Goal: Communication & Community: Answer question/provide support

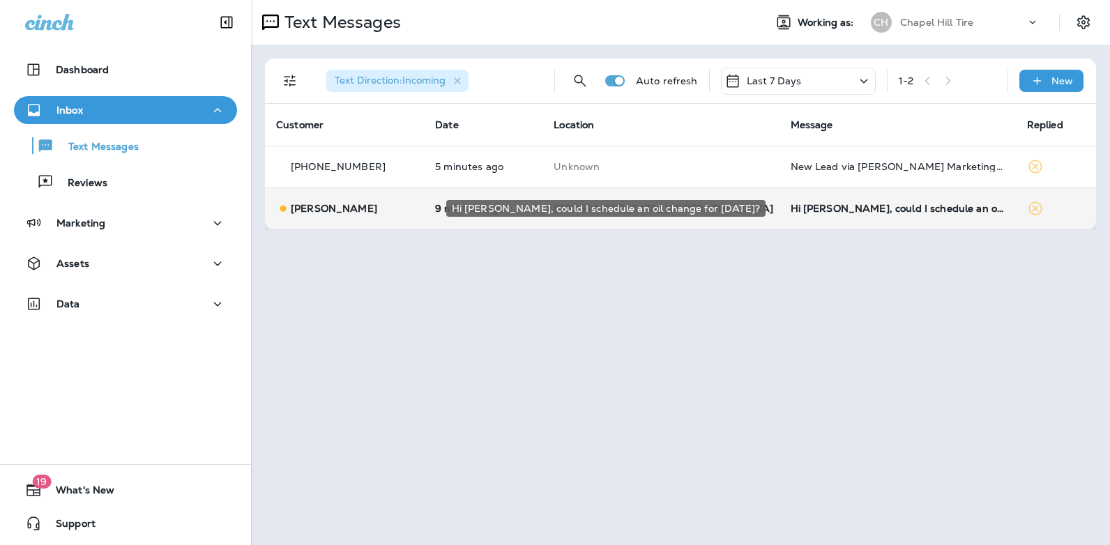
click at [828, 208] on div "Hi [PERSON_NAME], could I schedule an oil change for [DATE]?" at bounding box center [898, 208] width 214 height 11
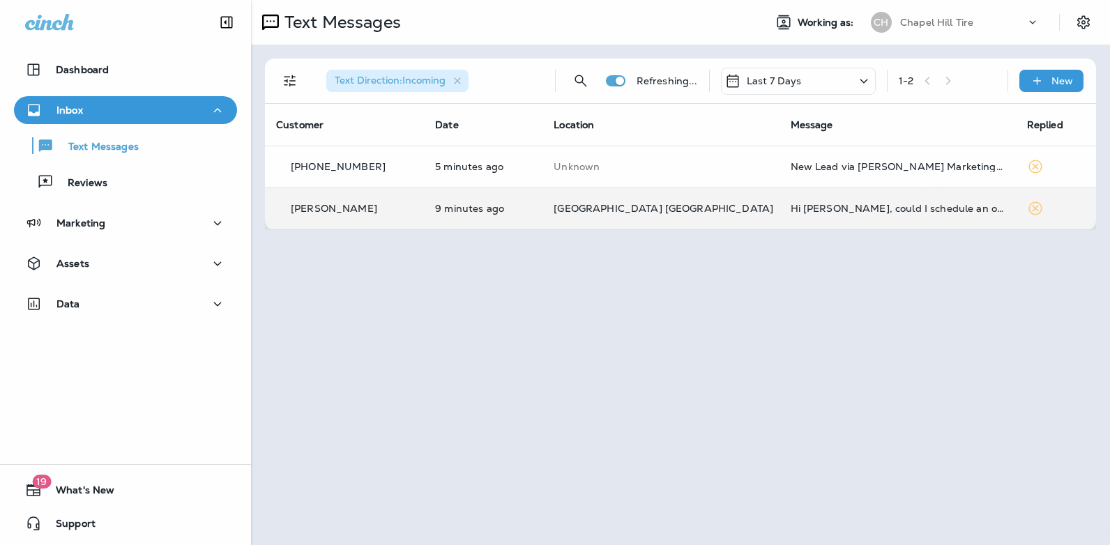
click at [828, 208] on div at bounding box center [931, 272] width 460 height 523
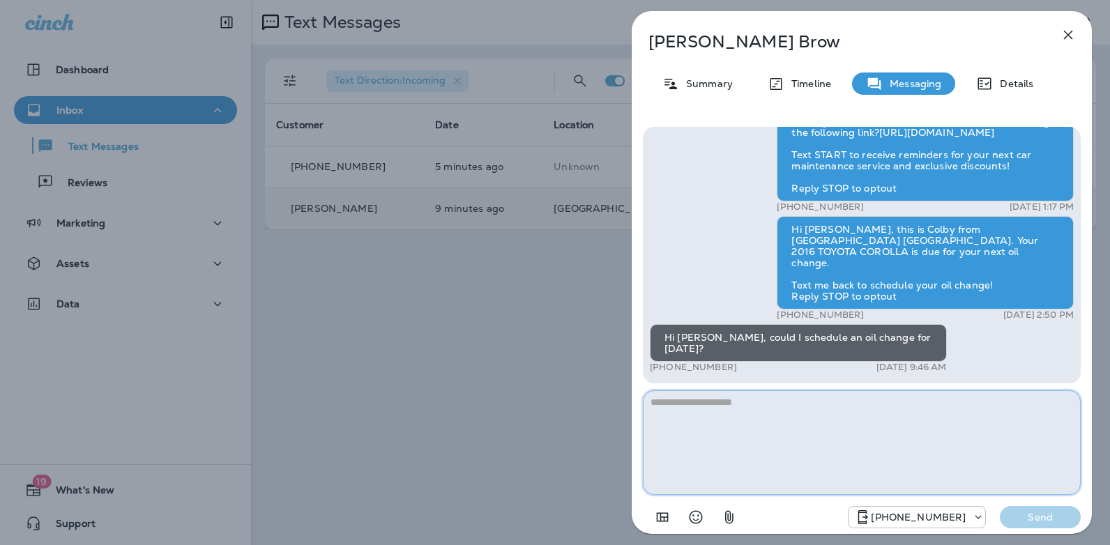
click at [732, 424] on textarea at bounding box center [862, 442] width 438 height 105
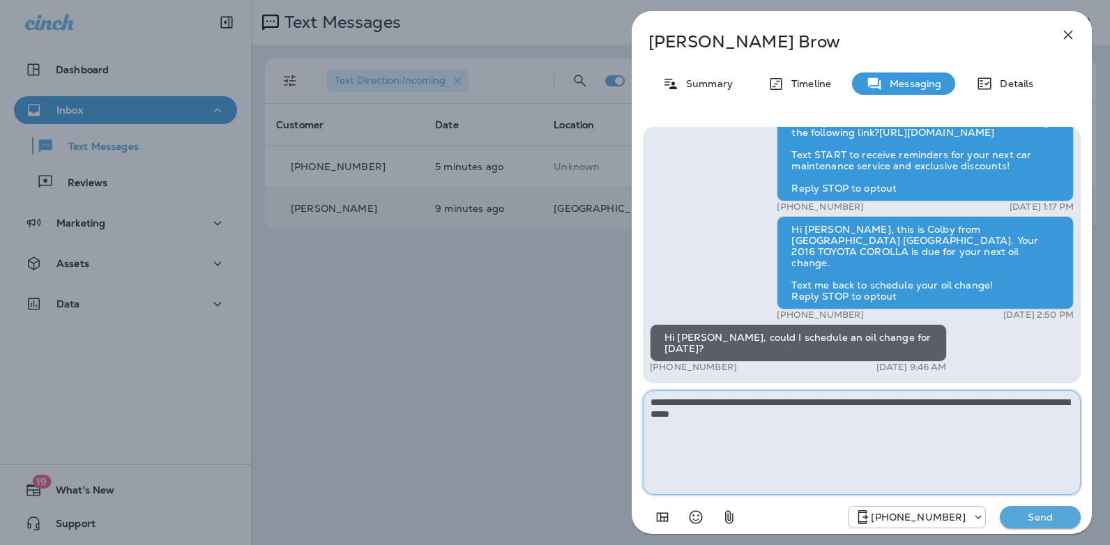
type textarea "**********"
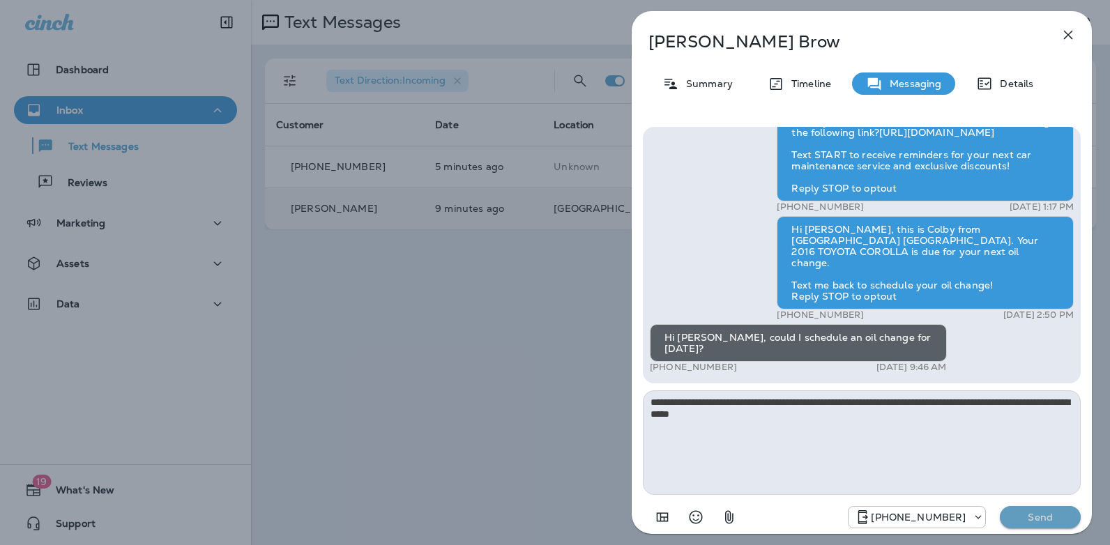
click at [1043, 517] on p "Send" at bounding box center [1040, 517] width 59 height 13
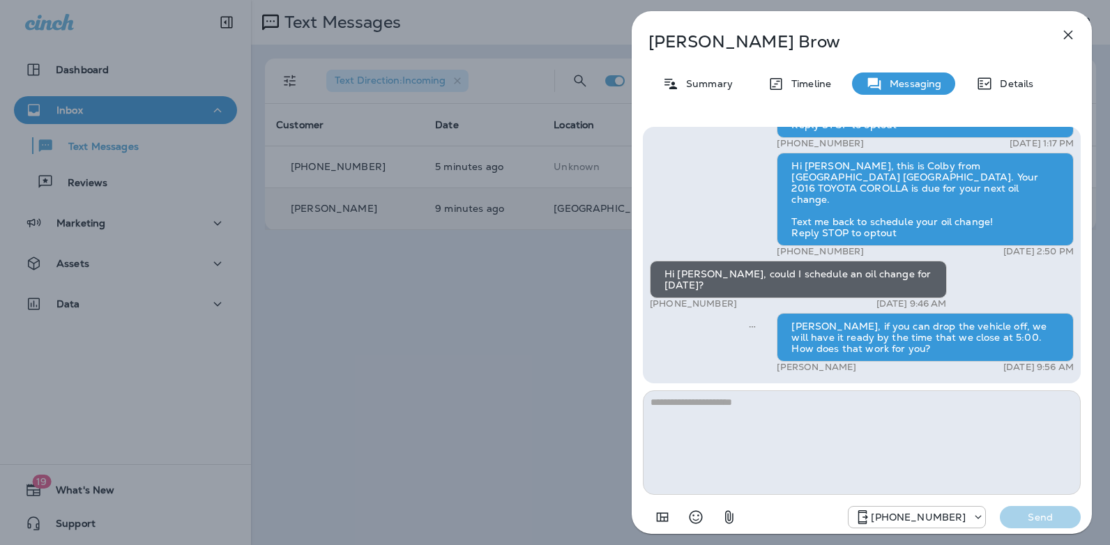
click at [1063, 31] on icon "button" at bounding box center [1068, 34] width 17 height 17
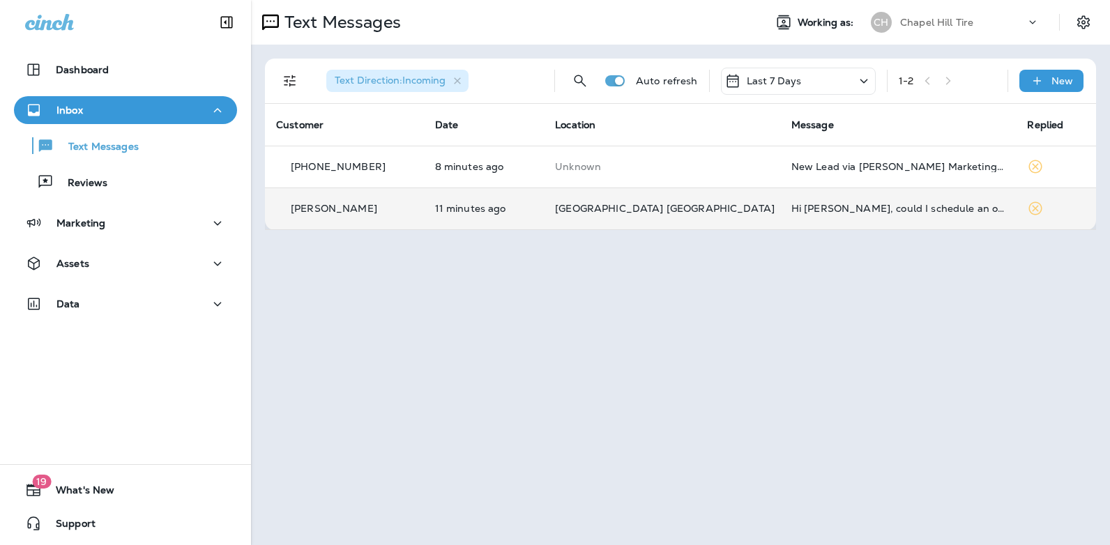
click at [865, 79] on icon at bounding box center [864, 81] width 17 height 17
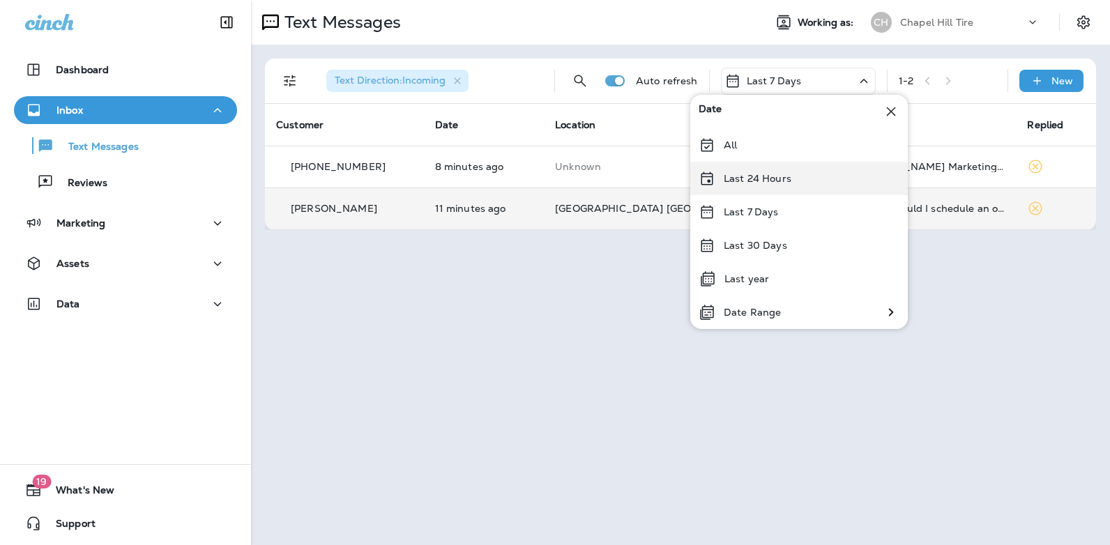
click at [802, 180] on div "Last 24 Hours" at bounding box center [799, 178] width 218 height 33
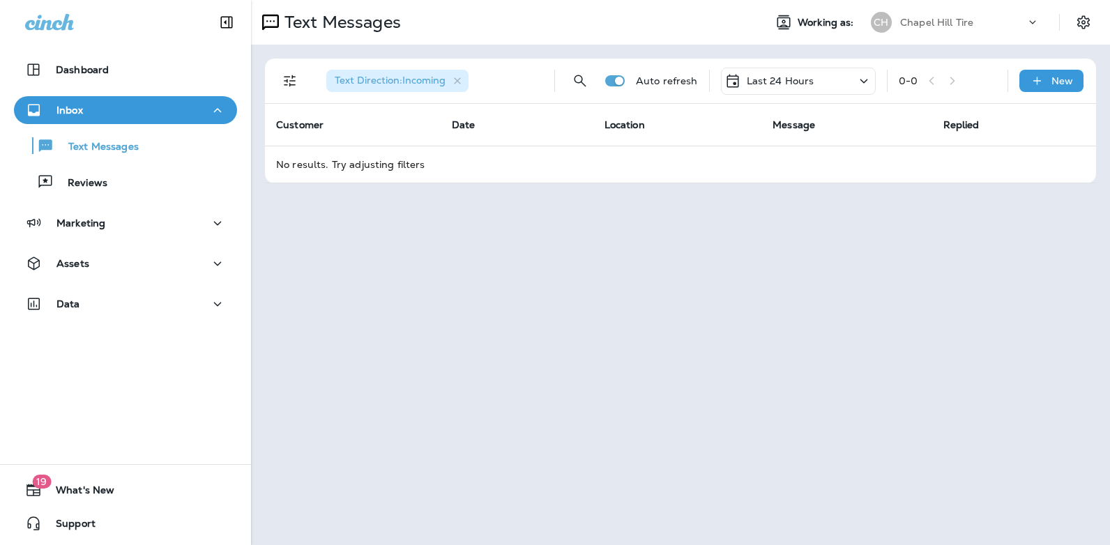
click at [865, 79] on icon at bounding box center [864, 81] width 17 height 17
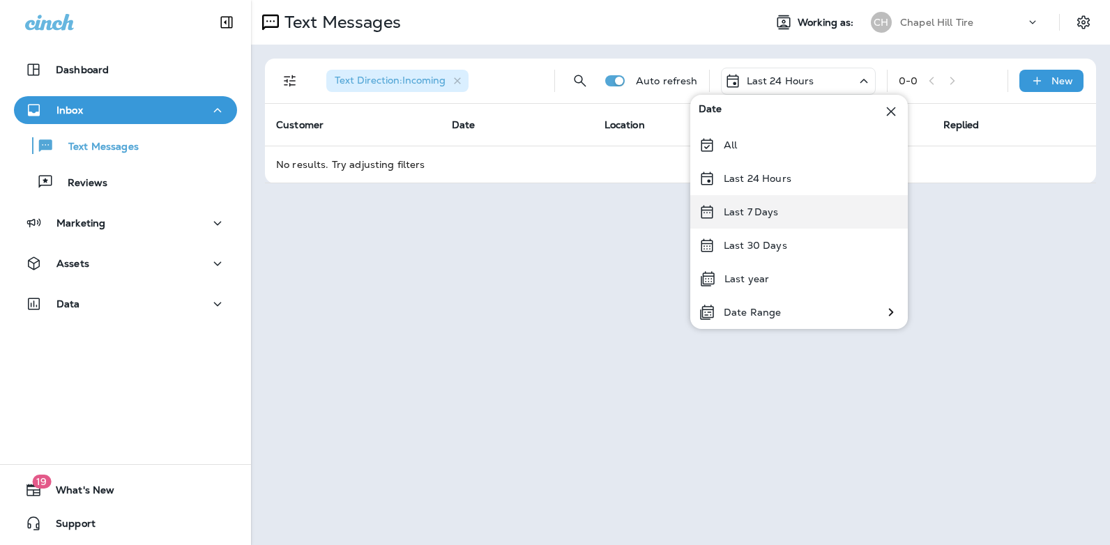
click at [788, 215] on div "Last 7 Days" at bounding box center [799, 211] width 218 height 33
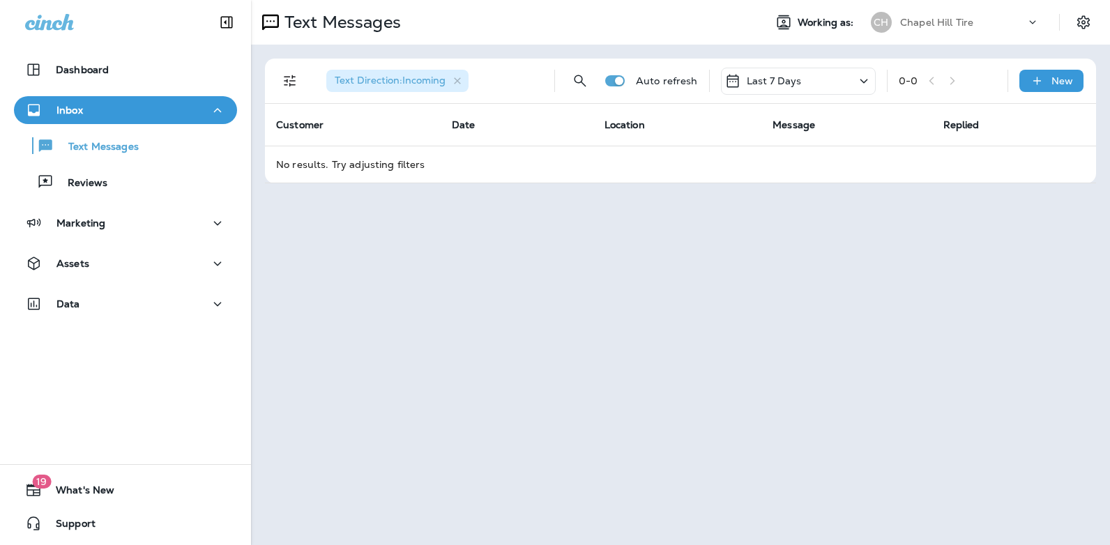
click at [867, 82] on icon at bounding box center [864, 81] width 17 height 17
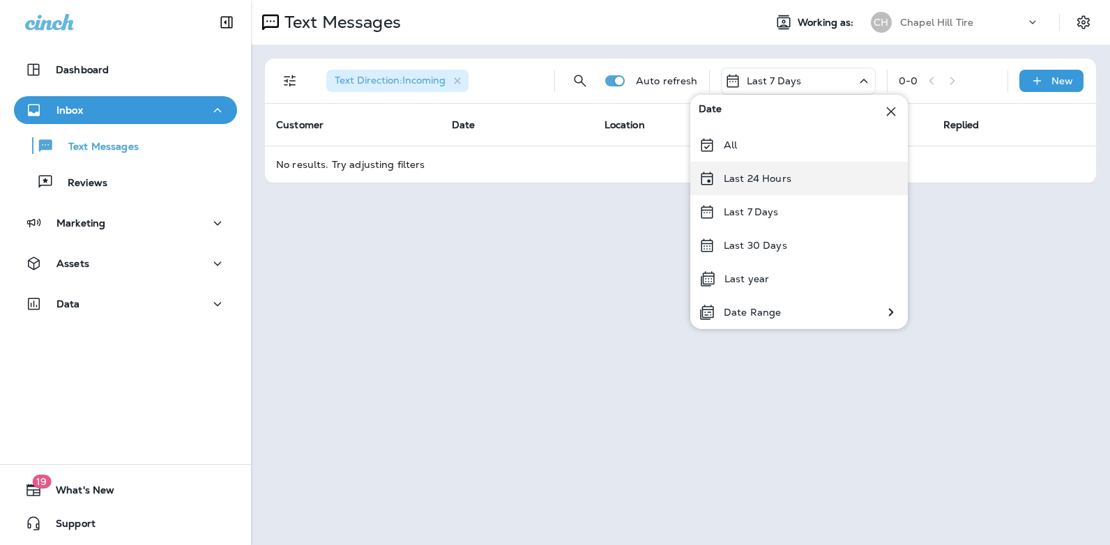
click at [807, 173] on div "Last 24 Hours" at bounding box center [799, 178] width 218 height 33
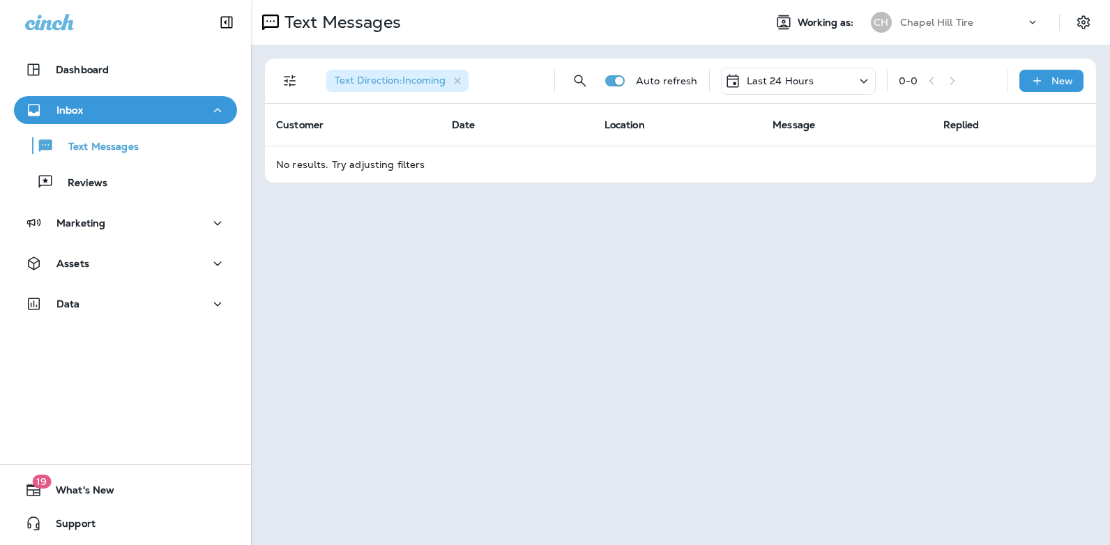
click at [865, 79] on icon at bounding box center [864, 81] width 17 height 17
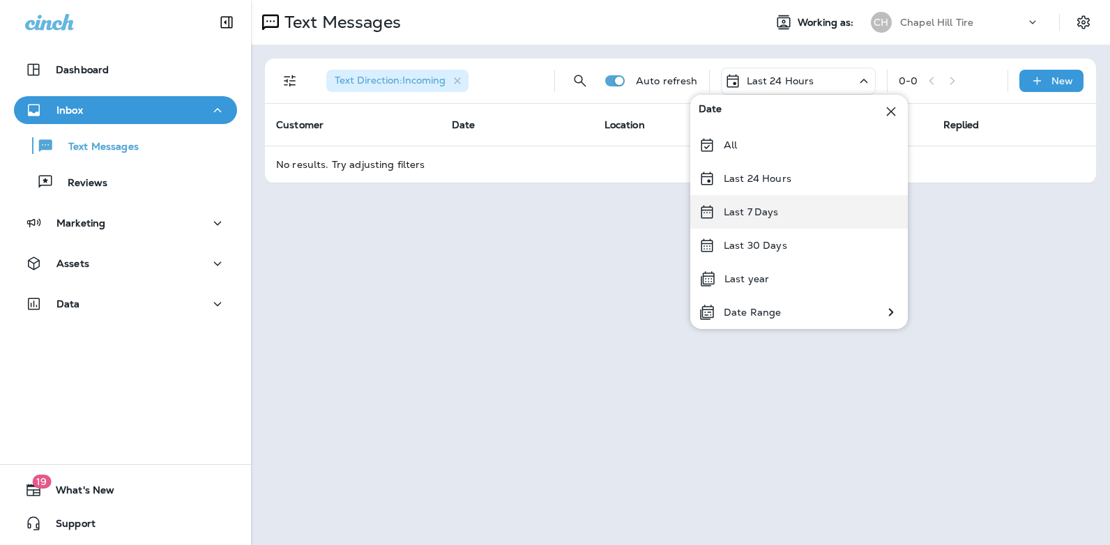
click at [787, 207] on div "Last 7 Days" at bounding box center [799, 211] width 218 height 33
